Goal: Task Accomplishment & Management: Manage account settings

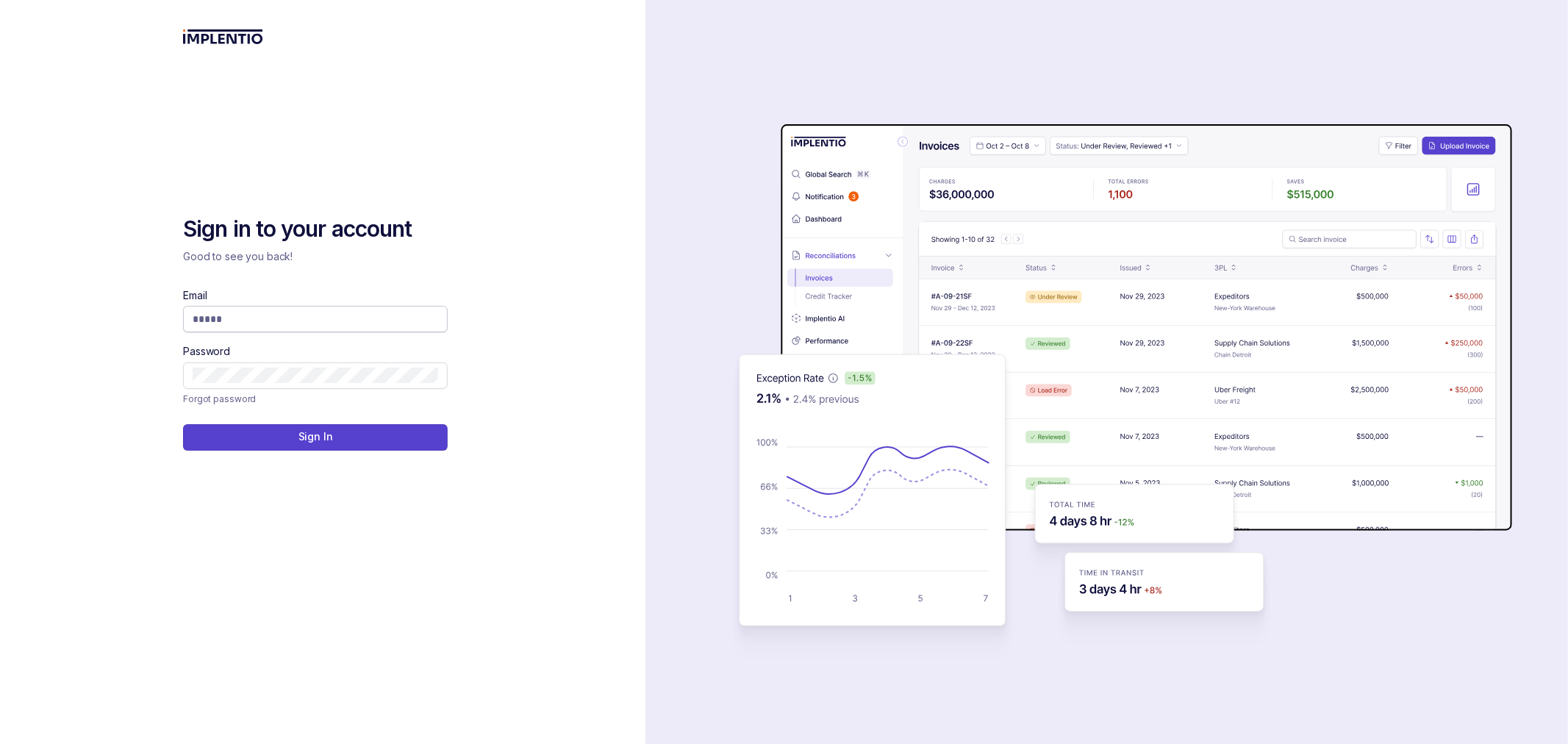
type input "**********"
click at [325, 314] on input "**********" at bounding box center [310, 319] width 235 height 15
